Goal: Task Accomplishment & Management: Manage account settings

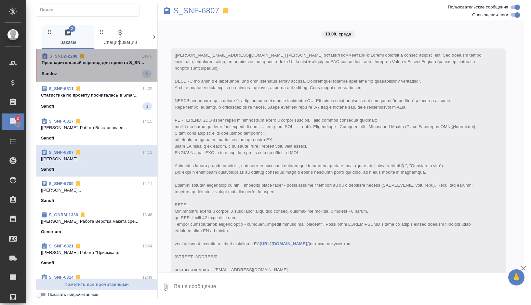
click at [86, 72] on div "Sandoz 3" at bounding box center [97, 74] width 110 height 8
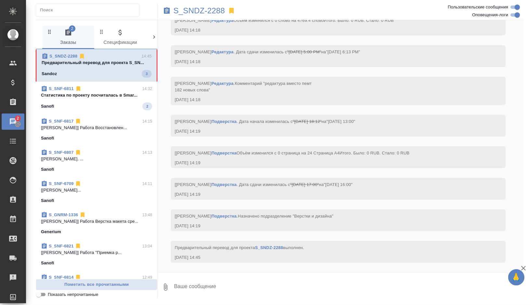
scroll to position [1700, 0]
click at [218, 12] on p "S_SNDZ-2288" at bounding box center [199, 10] width 52 height 7
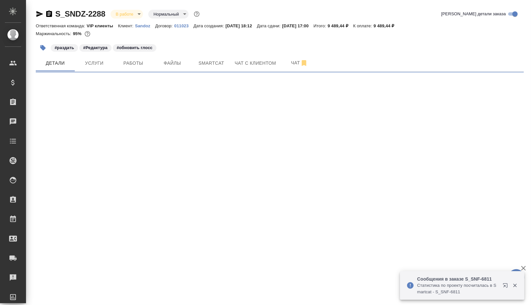
select select "RU"
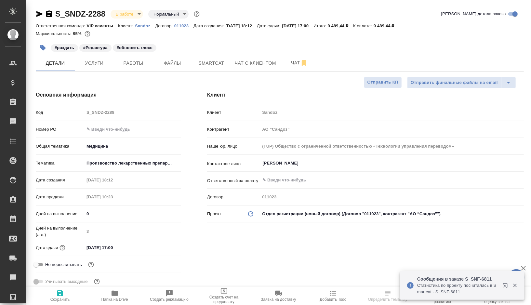
type input "[PERSON_NAME]"
type input "Комаров Роман"
type textarea "x"
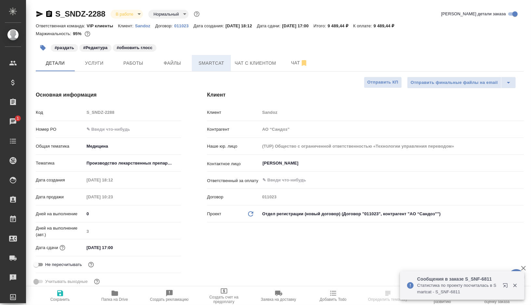
click at [214, 57] on button "Smartcat" at bounding box center [211, 63] width 39 height 16
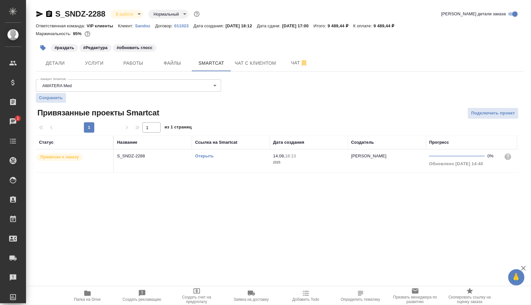
click at [205, 156] on link "Открыть" at bounding box center [204, 156] width 19 height 5
click at [35, 50] on div "S_SNDZ-2288 В работе inProgress Нормальный normal Кратко детали заказа Ответств…" at bounding box center [280, 94] width 496 height 189
click at [45, 50] on icon "button" at bounding box center [43, 48] width 7 height 7
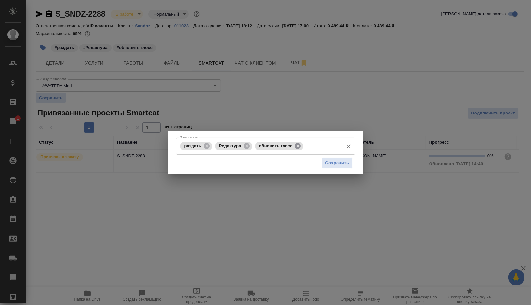
click at [298, 146] on icon at bounding box center [298, 146] width 6 height 6
click at [305, 146] on input "Тэги заказа" at bounding box center [322, 146] width 35 height 11
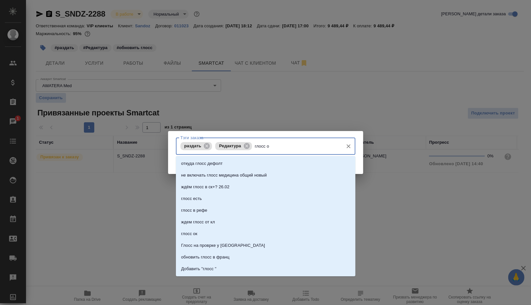
type input "глосс ок"
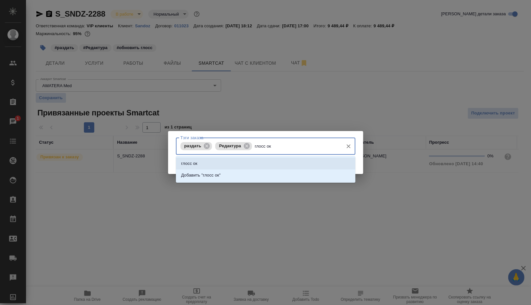
click at [247, 161] on li "глосс ок" at bounding box center [266, 164] width 180 height 12
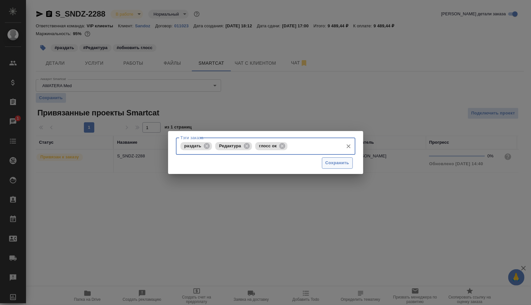
click at [342, 165] on span "Сохранить" at bounding box center [338, 162] width 24 height 7
